Goal: Find specific page/section: Find specific page/section

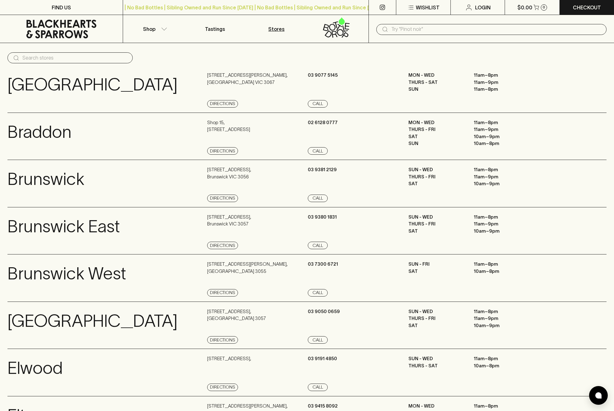
click at [428, 27] on input "text" at bounding box center [496, 29] width 210 height 10
type input "[PERSON_NAME]"
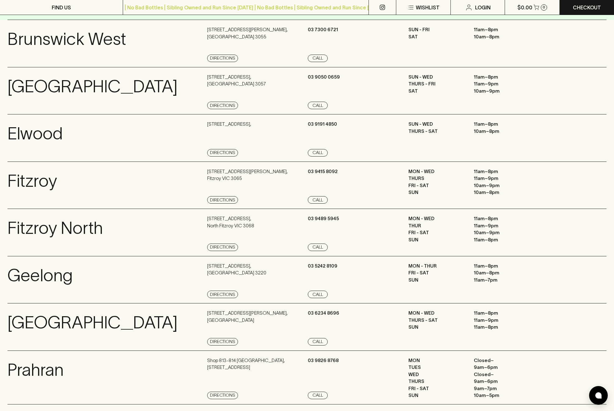
scroll to position [233, 0]
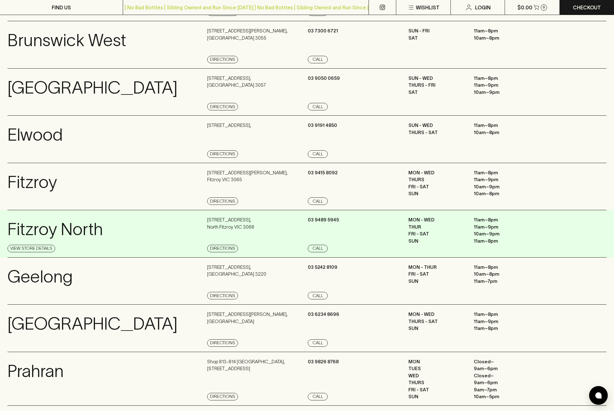
click at [255, 226] on div "[STREET_ADDRESS] Directions" at bounding box center [256, 234] width 99 height 36
click at [253, 225] on div "[STREET_ADDRESS] Directions" at bounding box center [256, 234] width 99 height 36
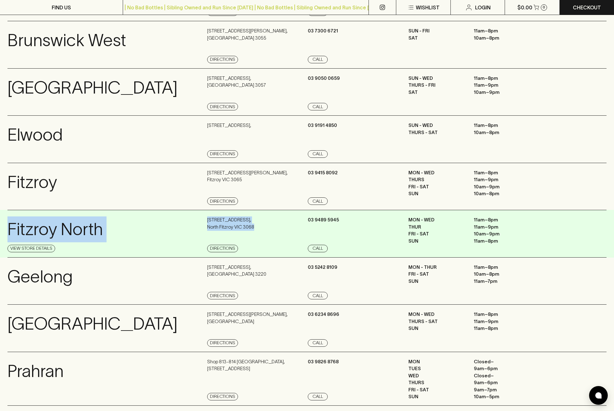
drag, startPoint x: 264, startPoint y: 227, endPoint x: 207, endPoint y: 215, distance: 59.0
click at [207, 215] on div "[GEOGRAPHIC_DATA] Store Details [STREET_ADDRESS] Directions [PHONE_NUMBER] Call…" at bounding box center [306, 234] width 599 height 48
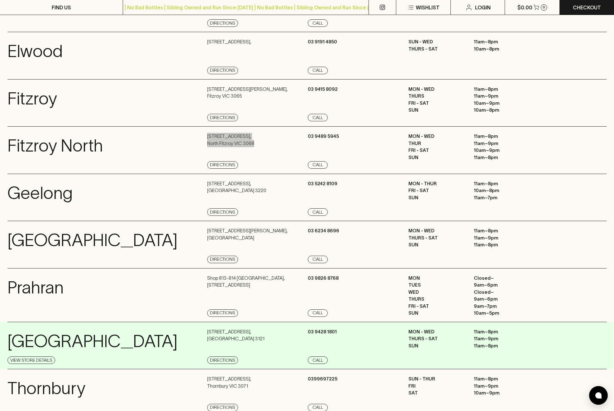
scroll to position [355, 0]
